Goal: Information Seeking & Learning: Learn about a topic

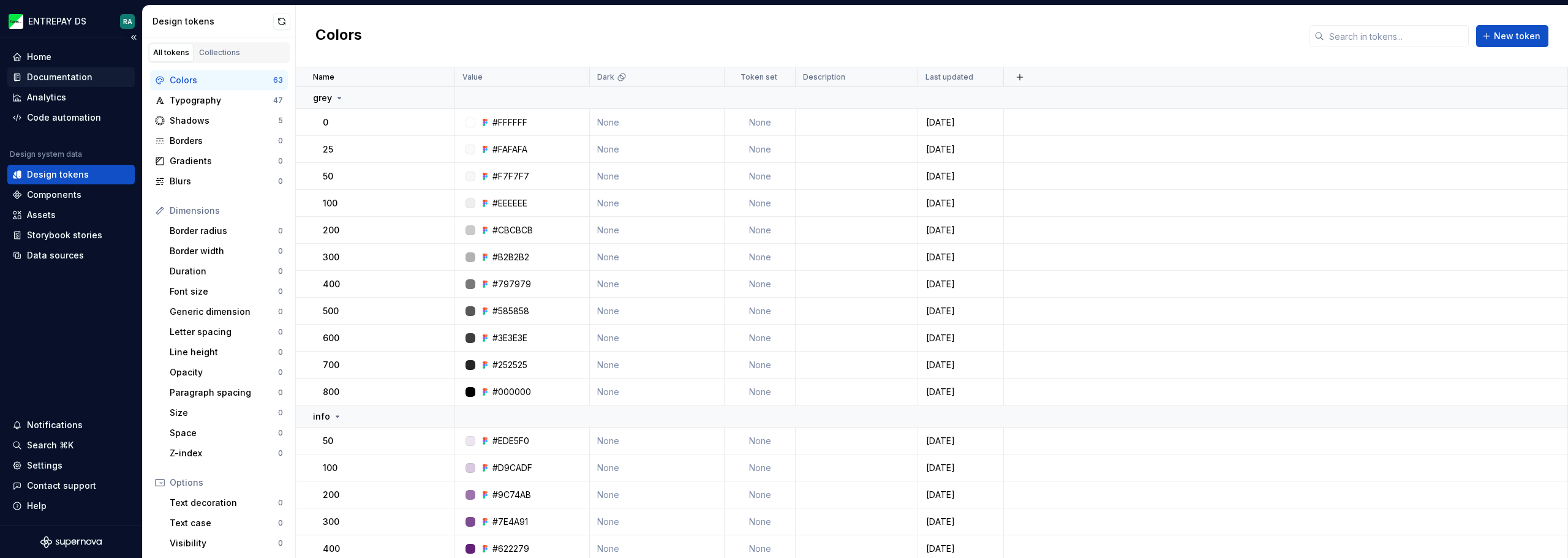
click at [65, 71] on div "Documentation" at bounding box center [71, 77] width 127 height 19
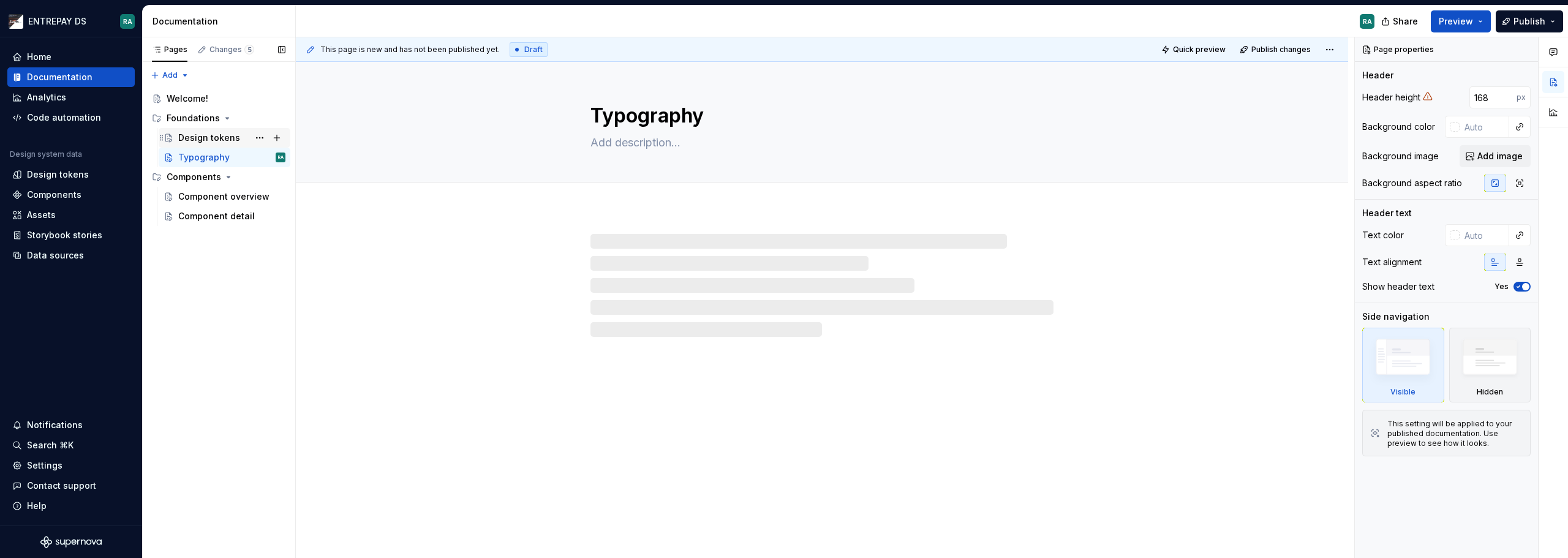
click at [210, 138] on div "Design tokens" at bounding box center [209, 137] width 62 height 12
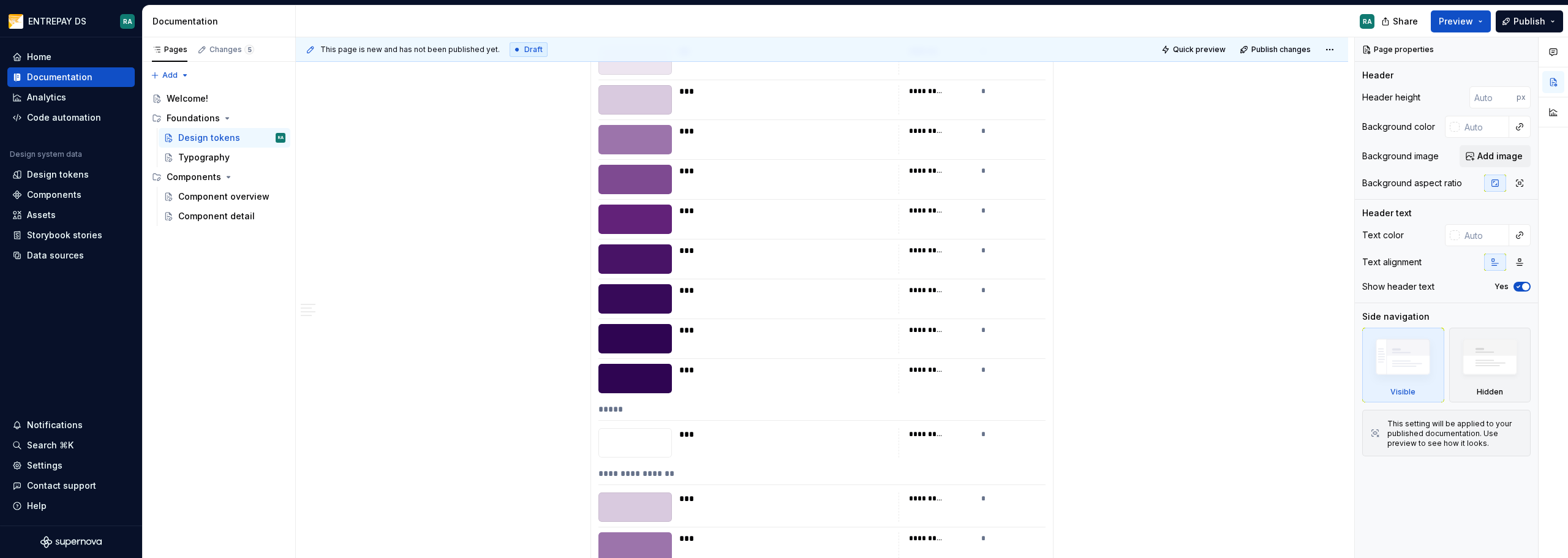
scroll to position [919, 0]
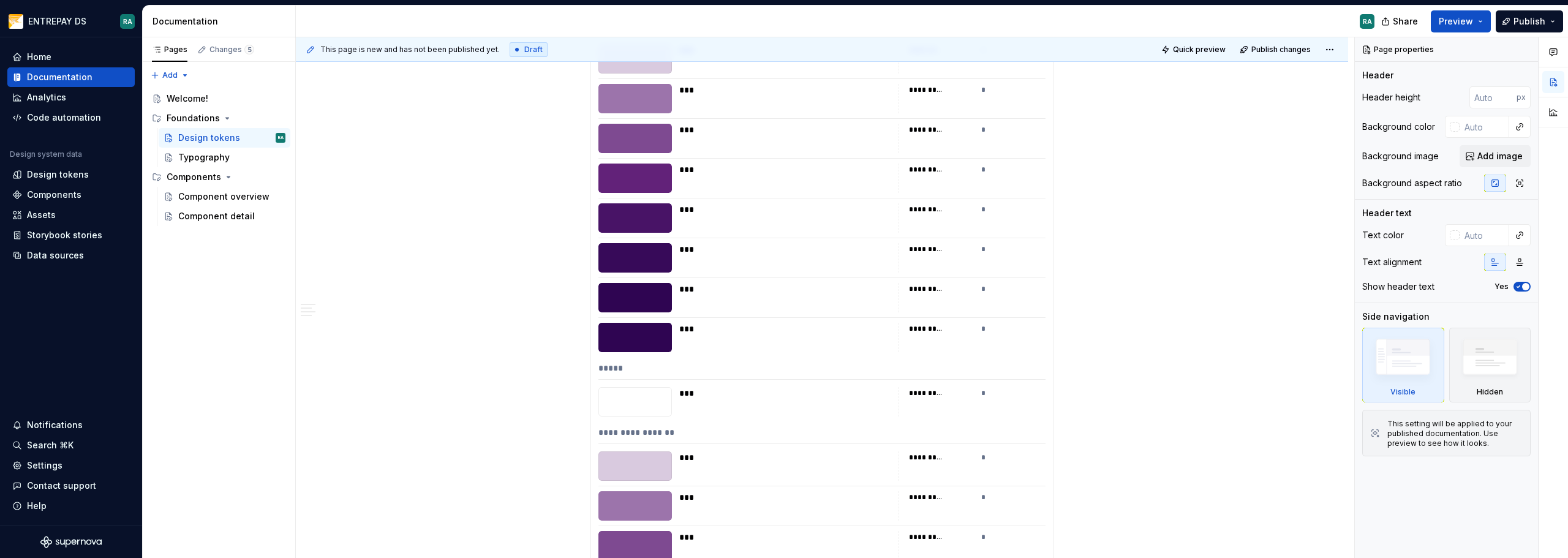
click at [639, 332] on div at bounding box center [635, 338] width 73 height 29
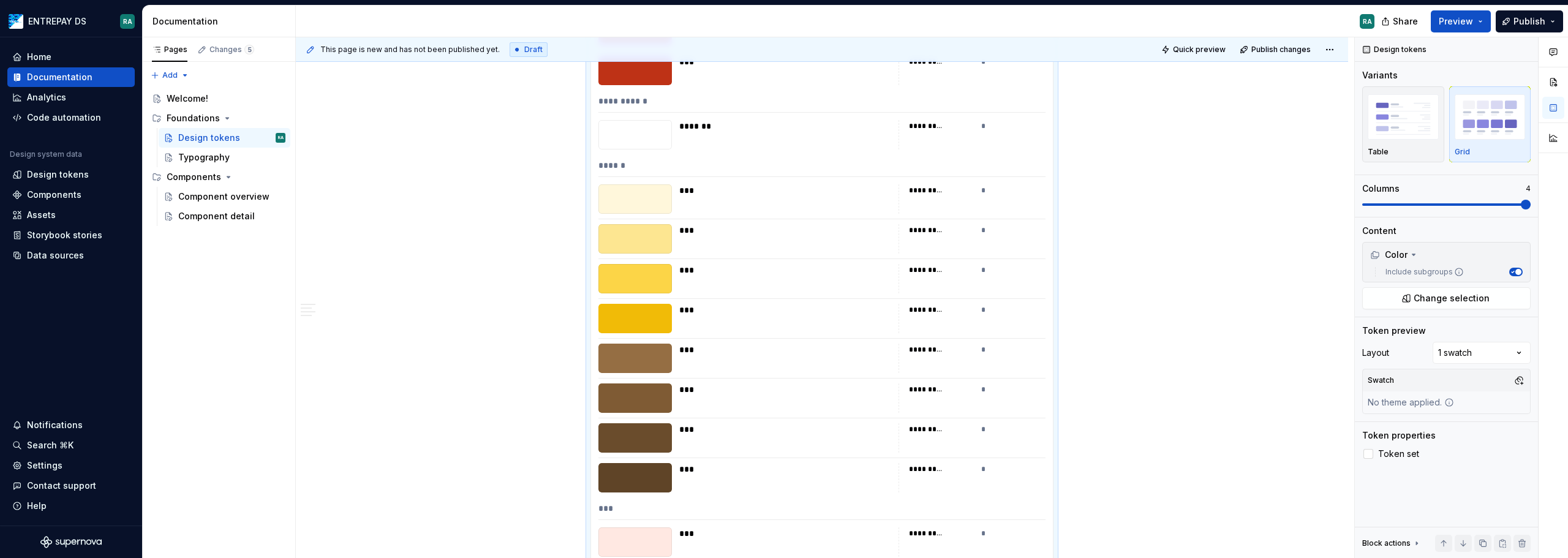
scroll to position [2022, 0]
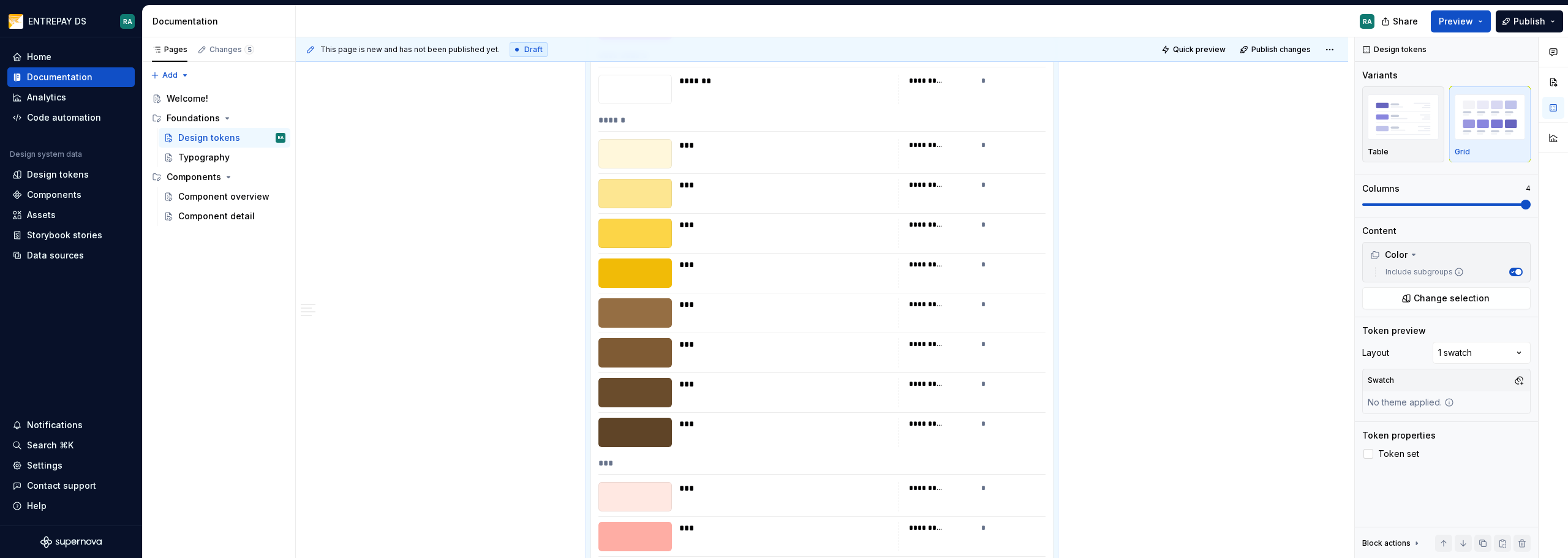
click at [704, 202] on div "***" at bounding box center [786, 194] width 212 height 29
click at [208, 194] on div "Component overview" at bounding box center [214, 196] width 71 height 12
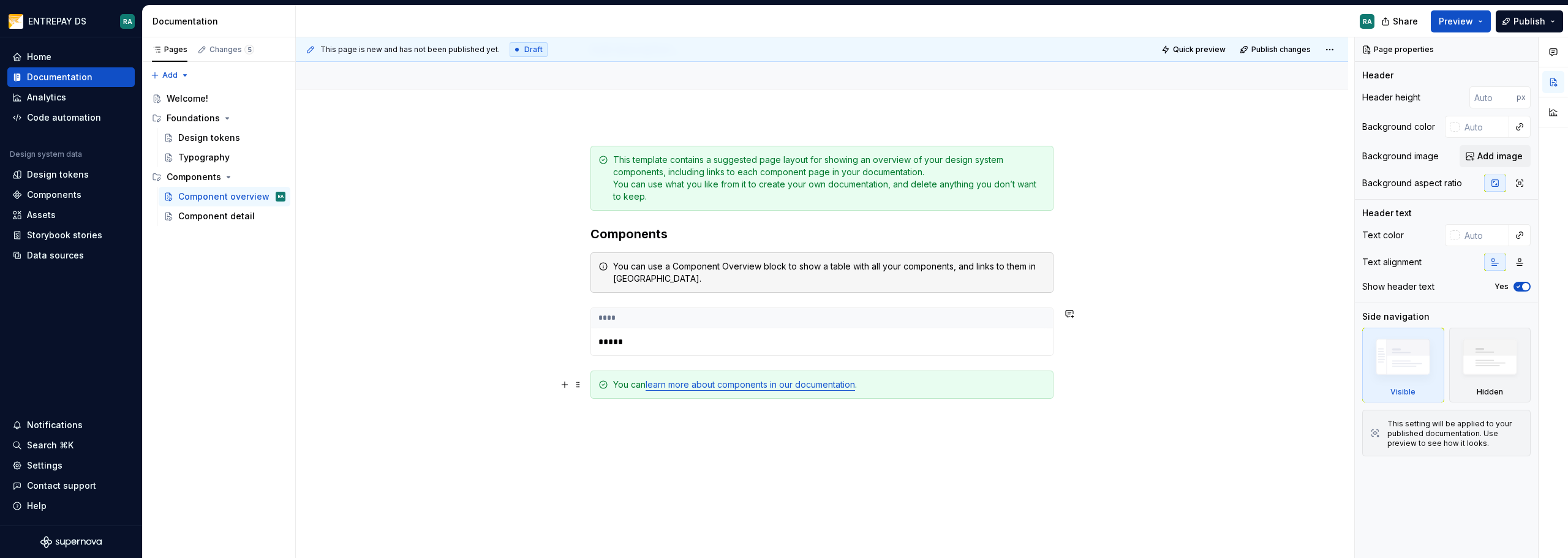
scroll to position [167, 0]
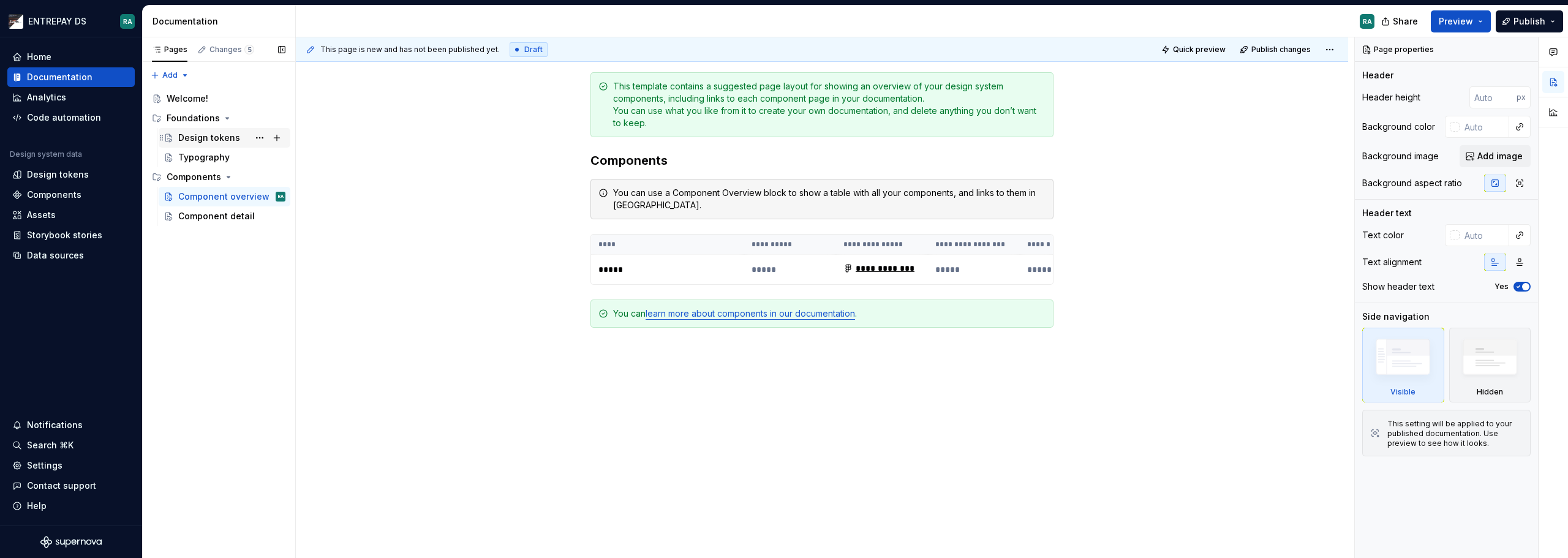
click at [194, 135] on div "Design tokens" at bounding box center [209, 137] width 62 height 12
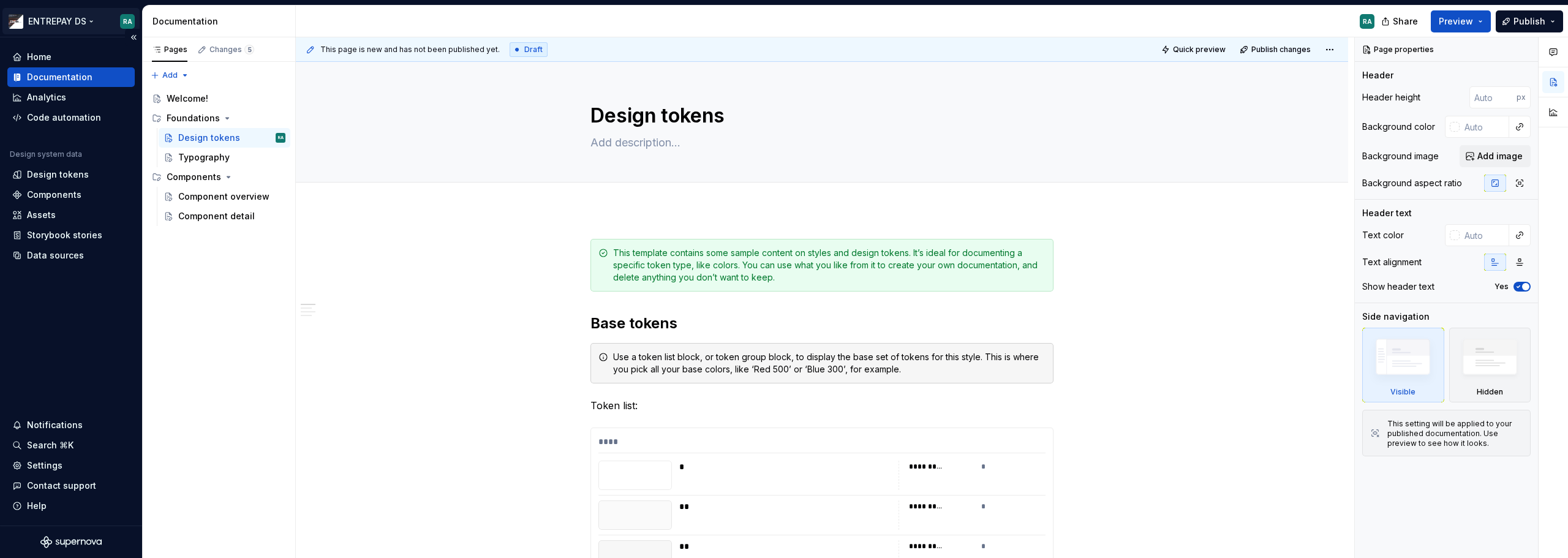
click at [128, 19] on html "ENTREPAY DS RA Home Documentation Analytics Code automation Design system data …" at bounding box center [784, 279] width 1568 height 558
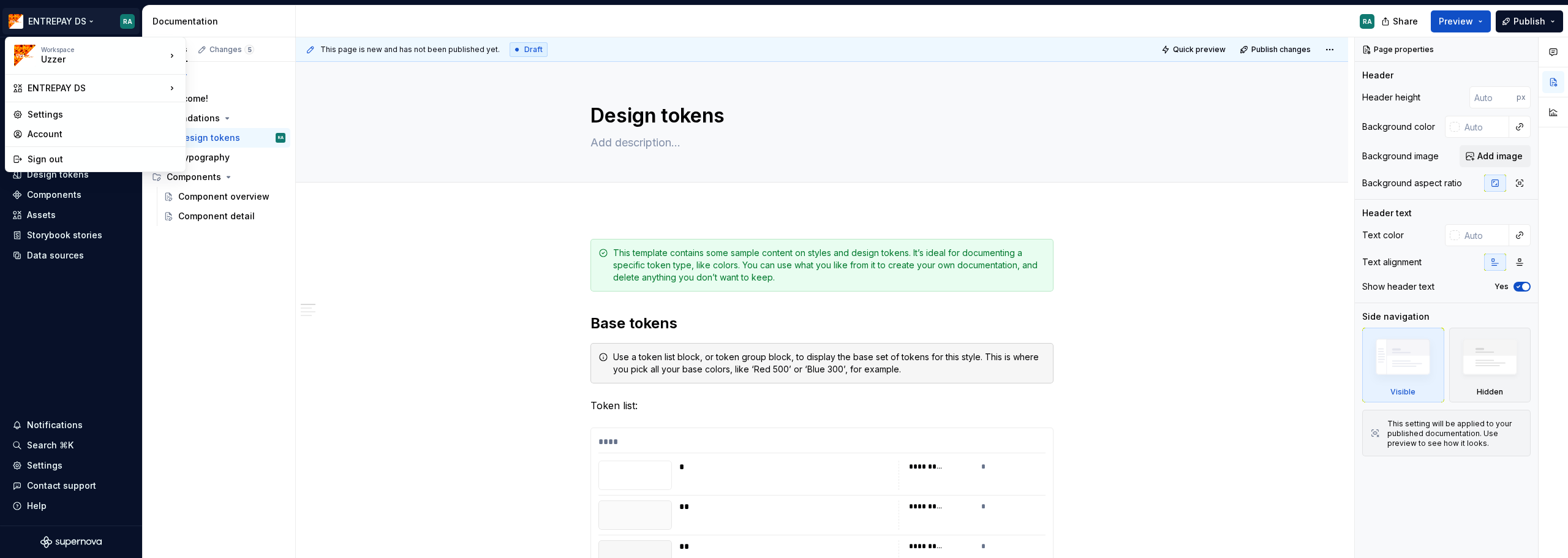
click at [160, 11] on html "ENTREPAY DS RA Home Documentation Analytics Code automation Design system data …" at bounding box center [784, 279] width 1568 height 558
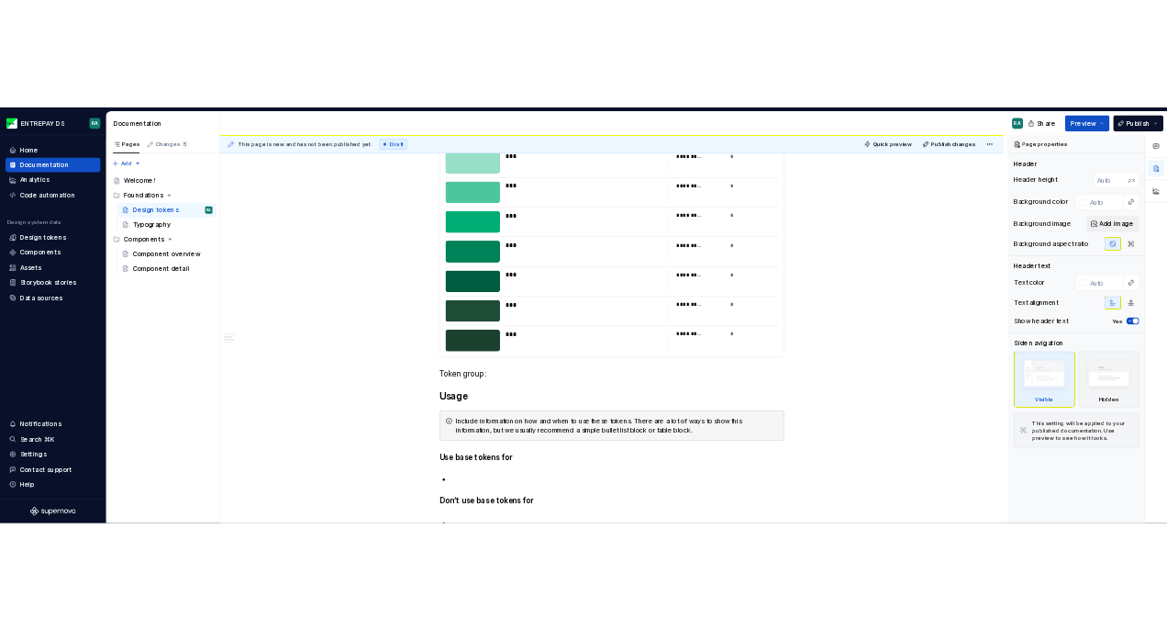
scroll to position [4313, 0]
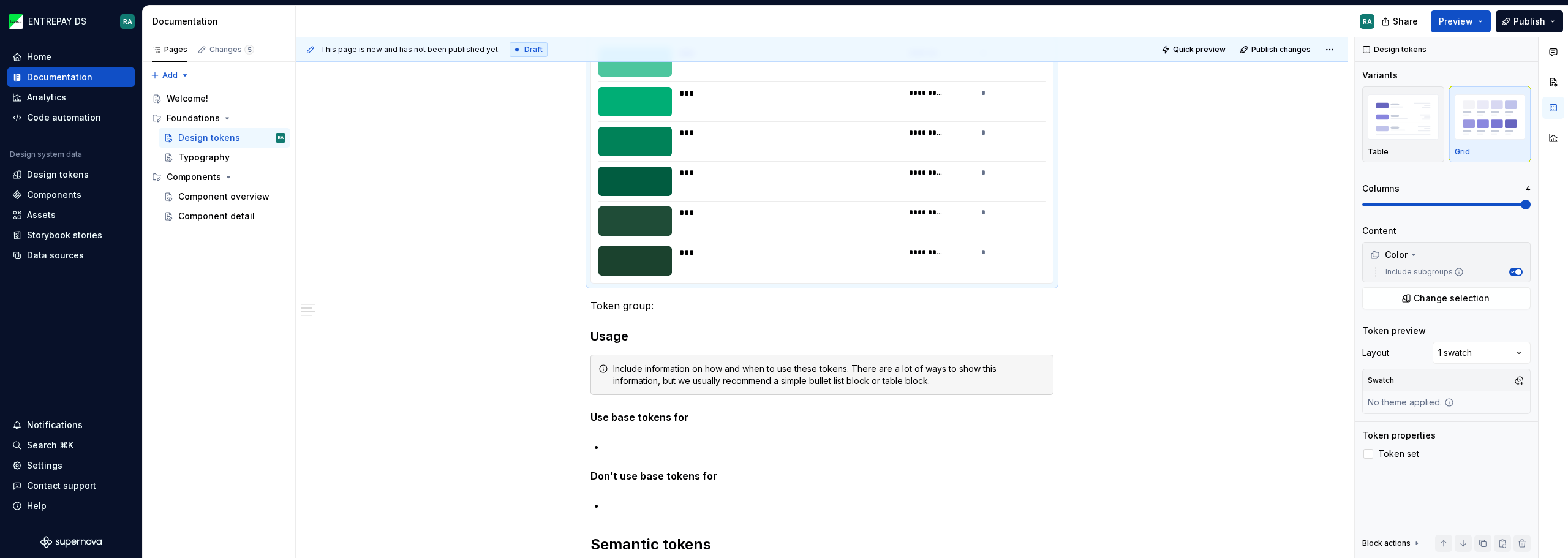
drag, startPoint x: 638, startPoint y: 264, endPoint x: 449, endPoint y: 257, distance: 189.1
click at [1462, 19] on span "Preview" at bounding box center [1456, 21] width 34 height 12
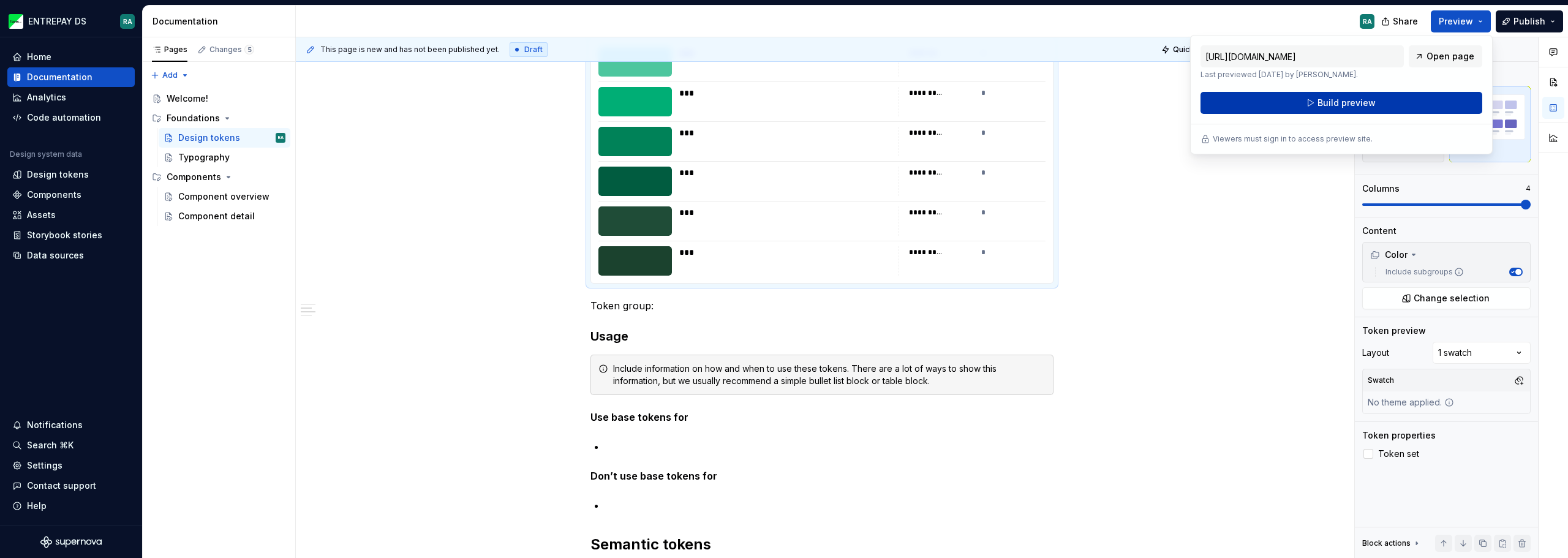
click at [1352, 107] on span "Build preview" at bounding box center [1346, 103] width 58 height 12
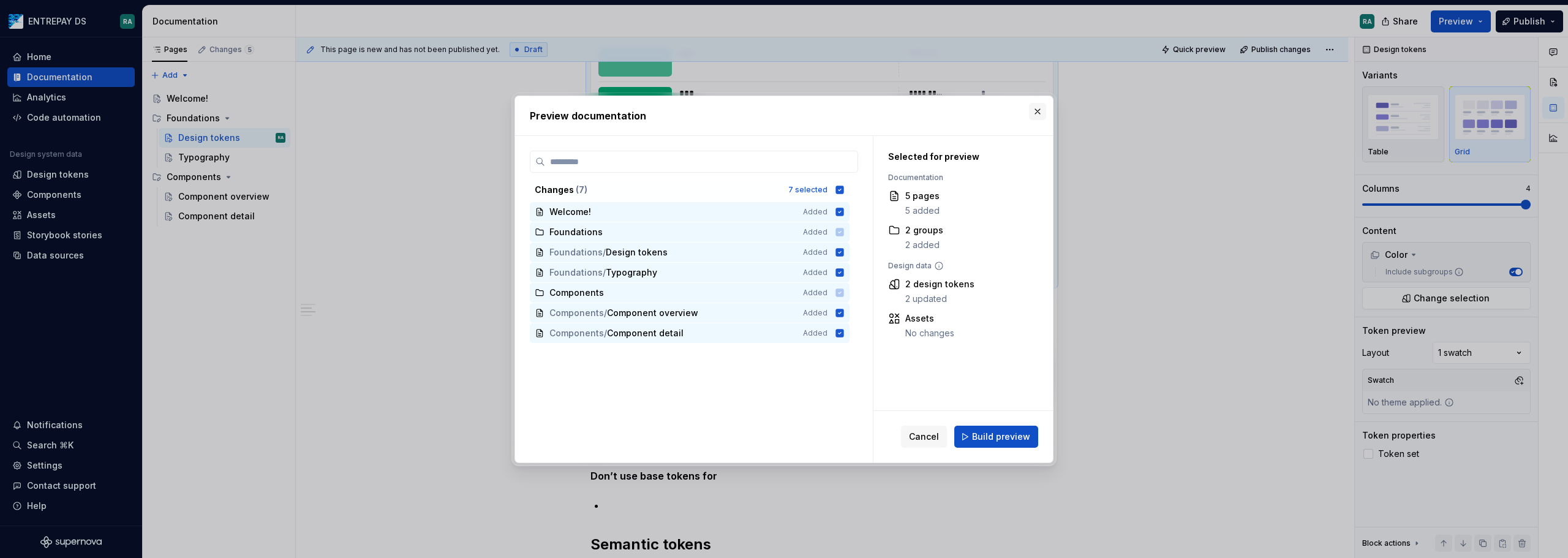
click at [1039, 108] on button "button" at bounding box center [1038, 111] width 17 height 17
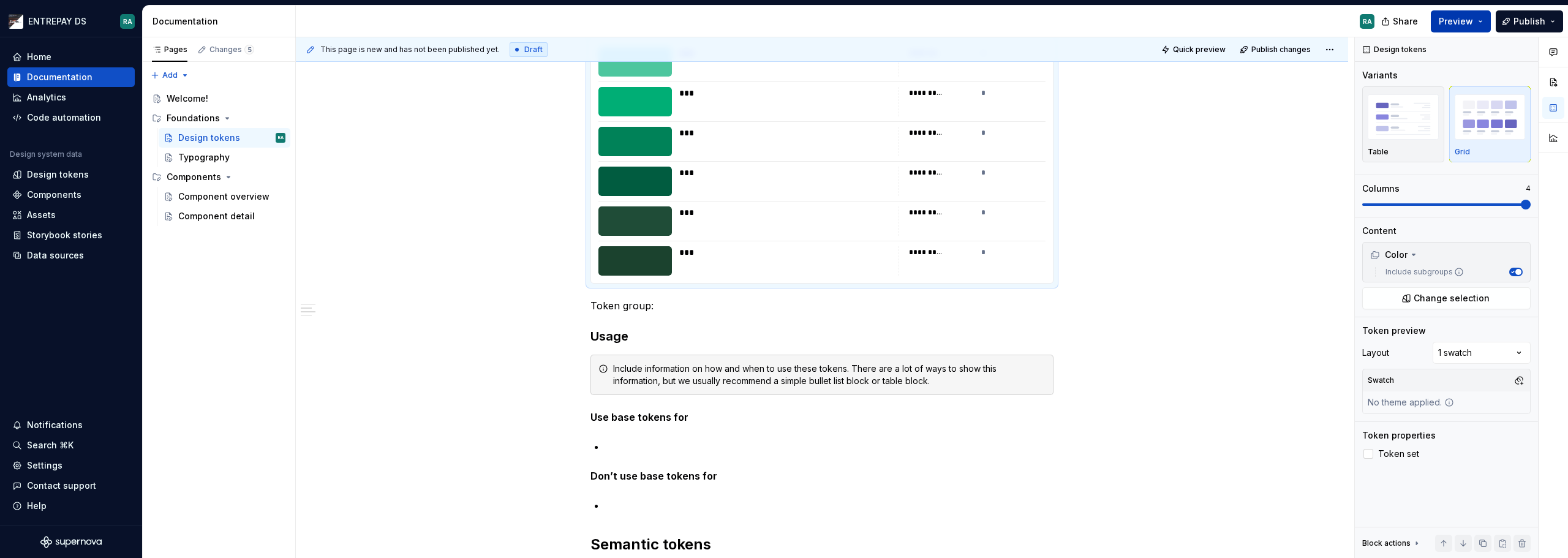
click at [1482, 19] on button "Preview" at bounding box center [1461, 21] width 60 height 22
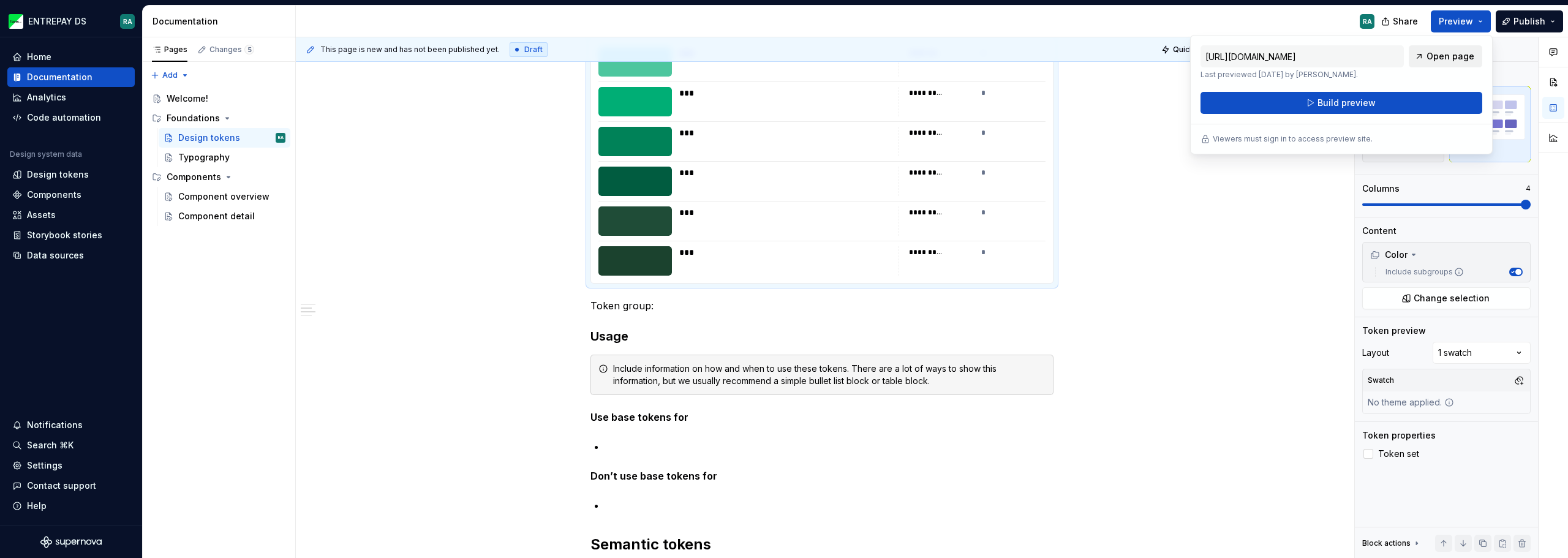
click at [1457, 54] on span "Open page" at bounding box center [1451, 56] width 48 height 12
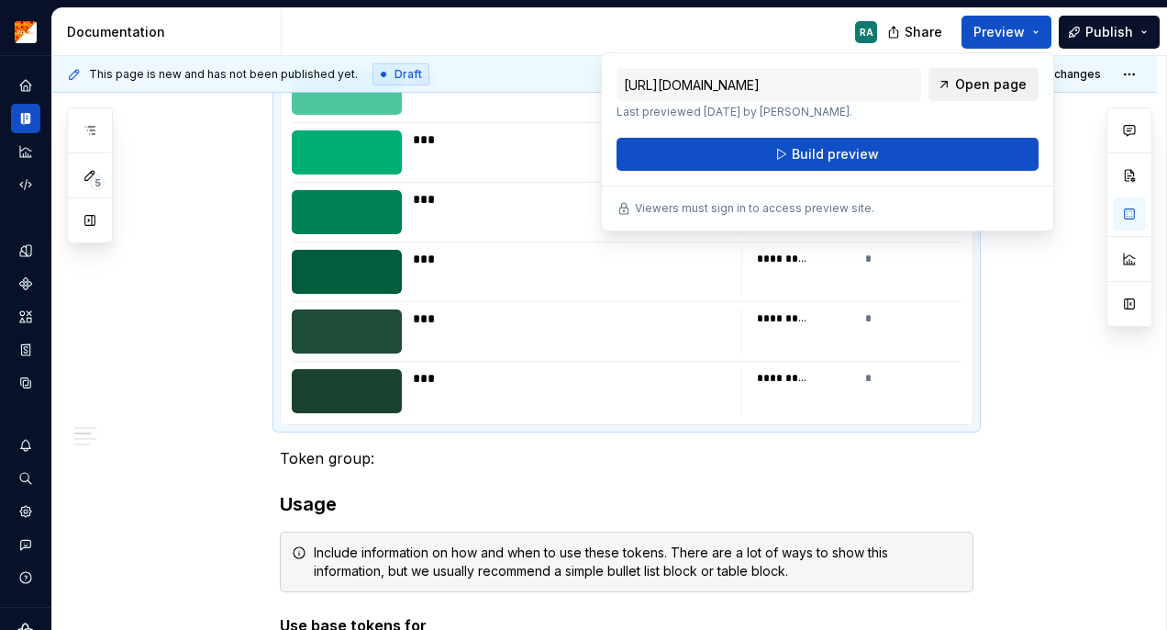
type textarea "*"
